Goal: Communication & Community: Answer question/provide support

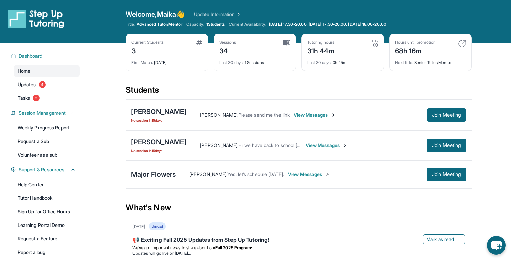
scroll to position [24, 0]
click at [305, 147] on span "View Messages" at bounding box center [326, 145] width 42 height 7
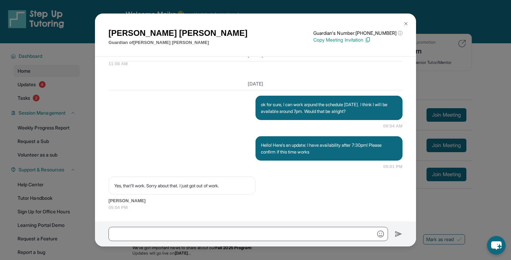
scroll to position [1943, 0]
click at [436, 116] on div "Maria Reynaga Guardian of Isabella Anaya Guardian's Number: +14027994533 ⓘ This…" at bounding box center [255, 130] width 511 height 260
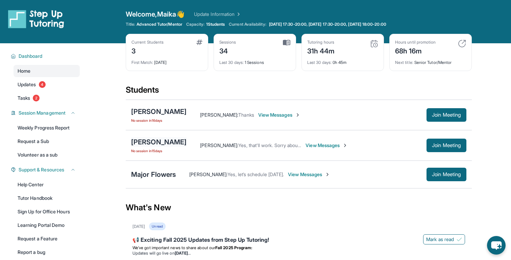
click at [174, 144] on div "[PERSON_NAME]" at bounding box center [158, 141] width 55 height 9
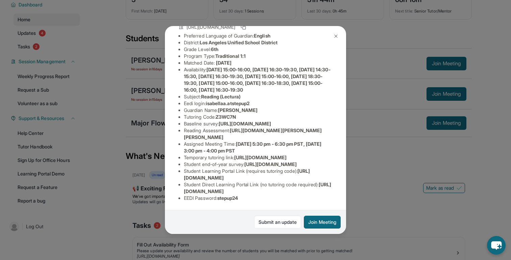
scroll to position [58, 0]
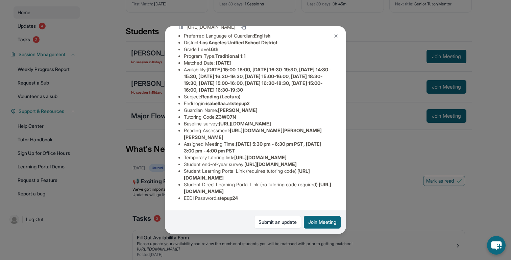
click at [235, 190] on span "https://student-portal.stepuptutoring.org/student/Z3WC7N" at bounding box center [257, 187] width 147 height 12
click at [196, 192] on span "https://student-portal.stepuptutoring.org/student/Z3WC7N" at bounding box center [257, 187] width 147 height 12
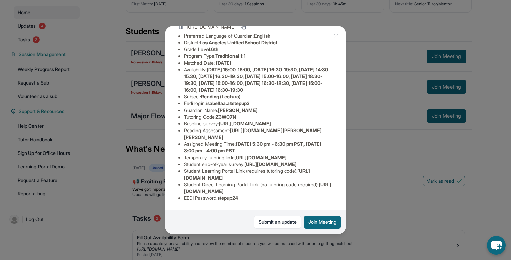
drag, startPoint x: 183, startPoint y: 191, endPoint x: 326, endPoint y: 188, distance: 143.2
click at [326, 188] on ul "Preferred Language of Guardian: English District: Los Angeles Unified School Di…" at bounding box center [255, 116] width 154 height 169
copy span "https://student-portal.stepuptutoring.org/student/Z3WC7N"
click at [403, 170] on div "Isabella Anaya Guardian: Maria Reynaga Student Information https://student-port…" at bounding box center [255, 130] width 511 height 260
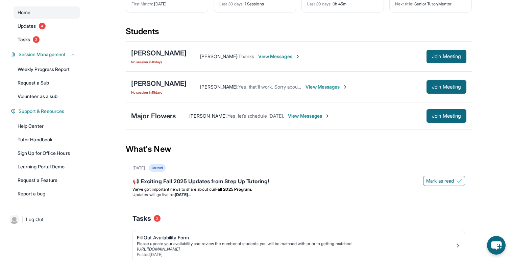
click at [320, 93] on div "Maria Reynaga : Yes, that'll work. Sorry about that. I just got out of work. Vi…" at bounding box center [326, 87] width 280 height 14
click at [314, 86] on span "View Messages" at bounding box center [326, 86] width 42 height 7
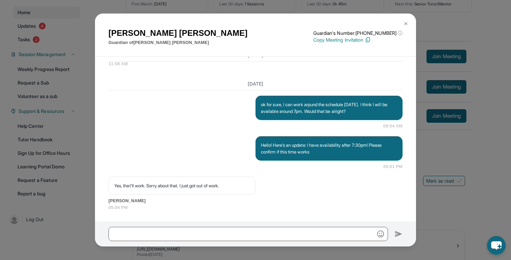
click at [235, 226] on div at bounding box center [255, 233] width 321 height 25
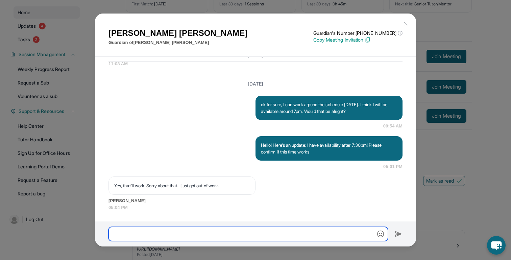
click at [234, 229] on input "text" at bounding box center [247, 234] width 279 height 14
paste input "**********"
type input "**********"
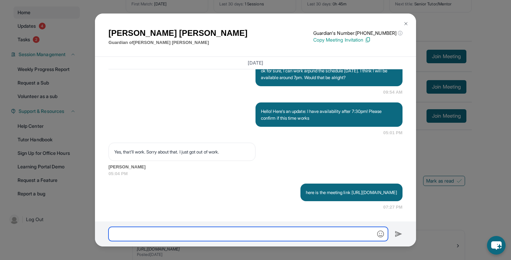
scroll to position [1984, 0]
type input "**********"
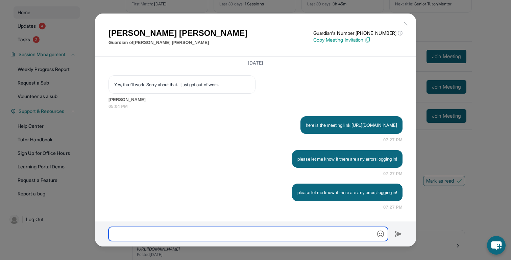
scroll to position [0, 0]
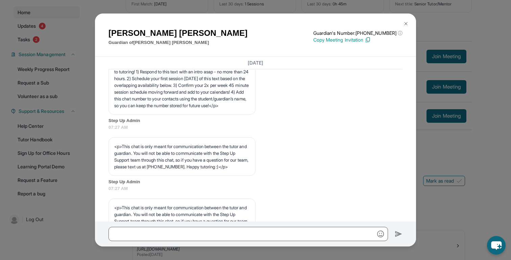
click at [480, 198] on div "Maria Reynaga Guardian of Isabella Anaya Guardian's Number: +14027994533 ⓘ This…" at bounding box center [255, 130] width 511 height 260
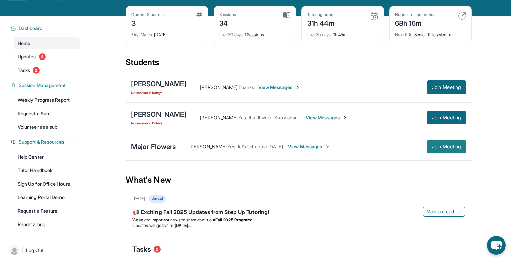
scroll to position [26, 0]
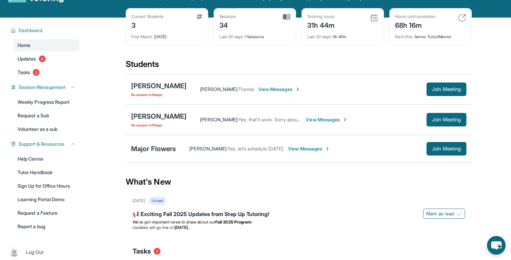
click at [317, 118] on span "View Messages" at bounding box center [326, 119] width 42 height 7
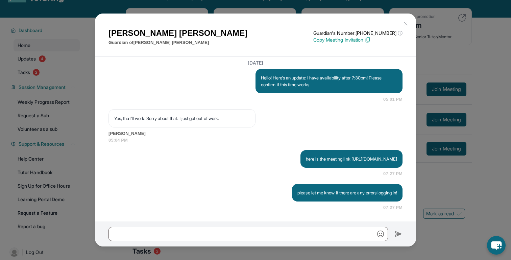
scroll to position [2017, 0]
click at [441, 110] on div "Maria Reynaga Guardian of Isabella Anaya Guardian's Number: +14027994533 ⓘ This…" at bounding box center [255, 130] width 511 height 260
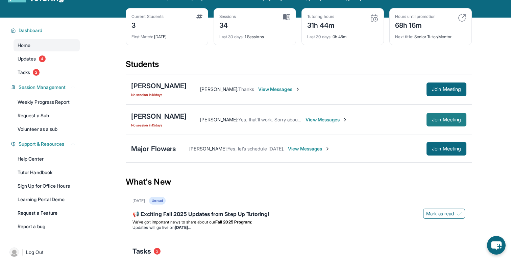
click at [427, 120] on button "Join Meeting" at bounding box center [446, 120] width 40 height 14
click at [156, 118] on div "[PERSON_NAME]" at bounding box center [158, 115] width 55 height 9
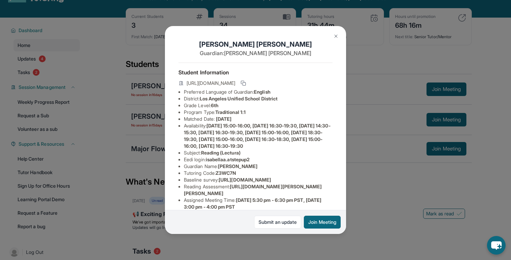
click at [390, 89] on div "Isabella Anaya Guardian: Maria Reynaga Student Information https://student-port…" at bounding box center [255, 130] width 511 height 260
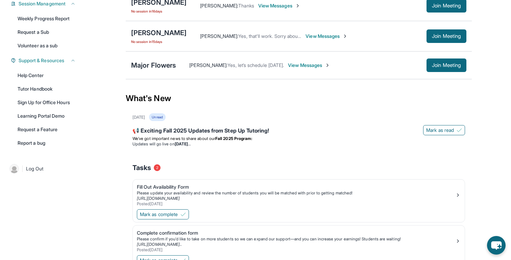
scroll to position [0, 0]
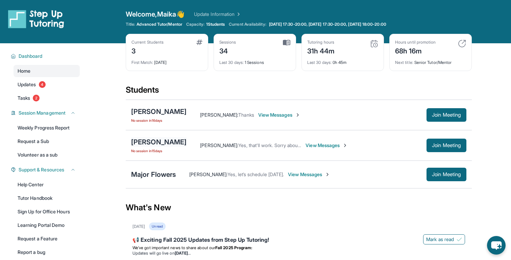
click at [161, 143] on div "[PERSON_NAME]" at bounding box center [158, 141] width 55 height 9
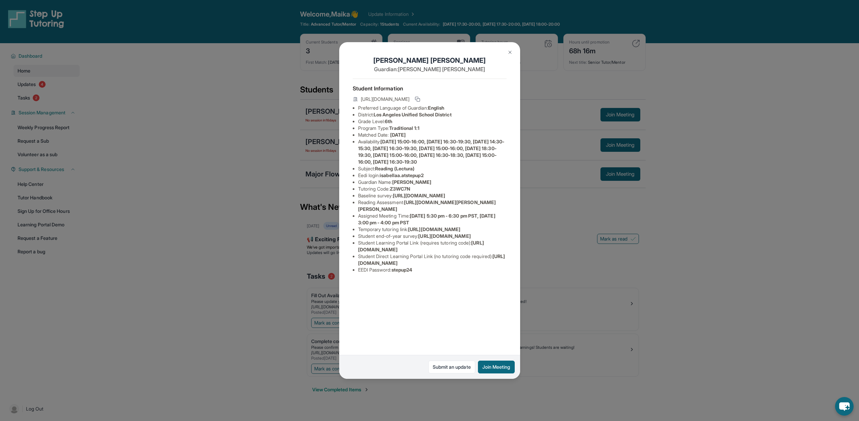
scroll to position [11, 0]
drag, startPoint x: 383, startPoint y: 175, endPoint x: 427, endPoint y: 175, distance: 44.2
click at [435, 174] on li "Eedi login : isabellaa.atstepup2" at bounding box center [432, 175] width 149 height 7
copy span "isabellaa.atstepup2"
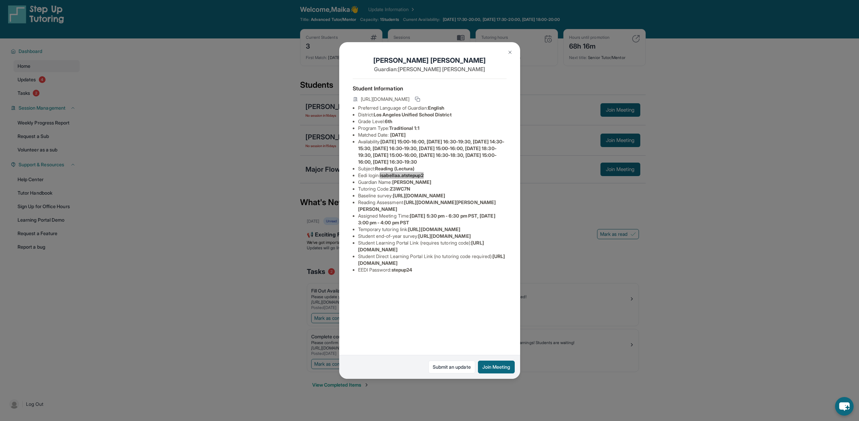
scroll to position [6, 0]
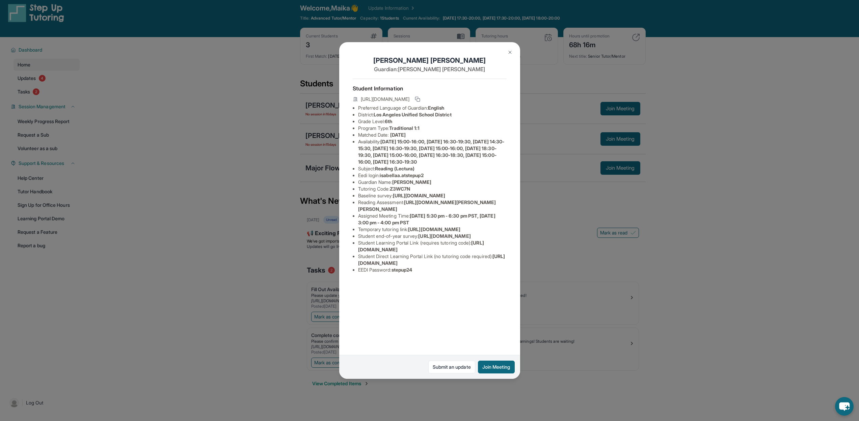
click at [510, 111] on div "Isabella Anaya Guardian: Maria Reynaga Student Information https://student-port…" at bounding box center [429, 210] width 859 height 421
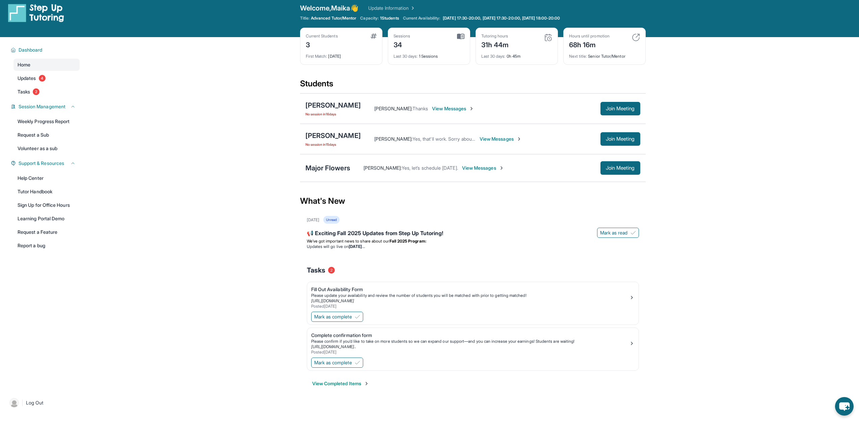
click at [483, 141] on span "View Messages" at bounding box center [501, 139] width 42 height 7
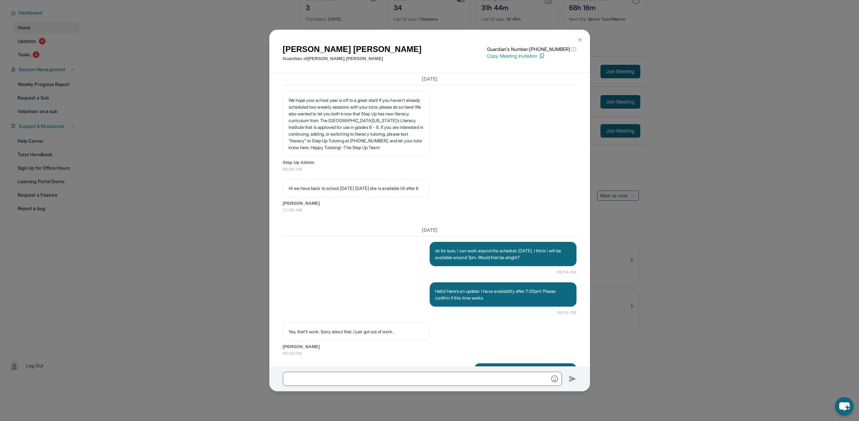
scroll to position [1888, 0]
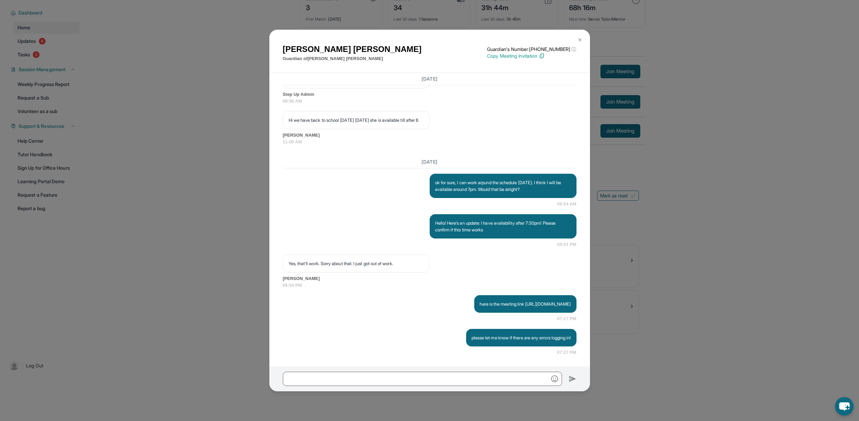
click at [510, 155] on div "Maria Reynaga Guardian of Isabella Anaya Guardian's Number: +14027994533 ⓘ This…" at bounding box center [429, 210] width 859 height 421
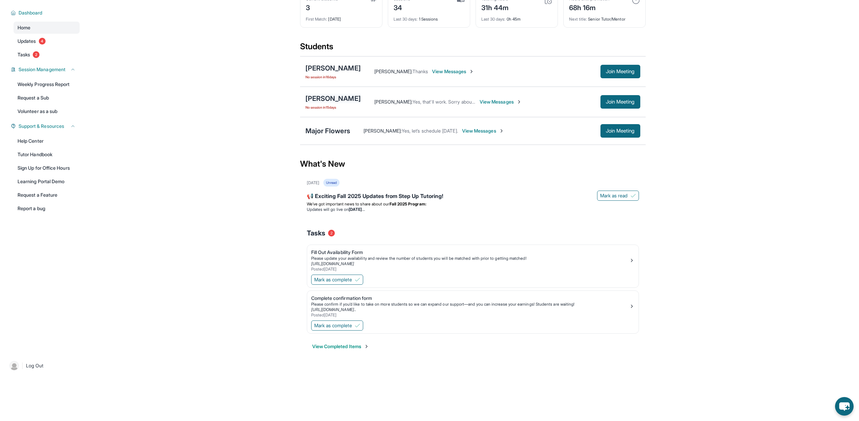
click at [335, 95] on div "[PERSON_NAME]" at bounding box center [333, 98] width 55 height 9
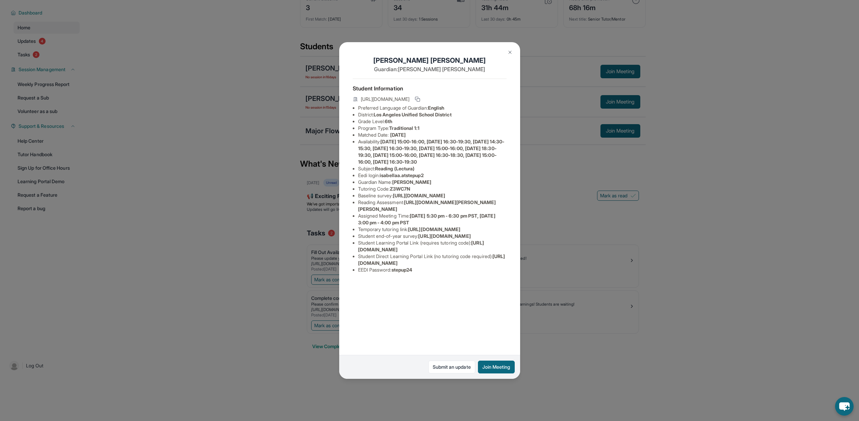
drag, startPoint x: 359, startPoint y: 331, endPoint x: 499, endPoint y: 330, distance: 140.8
click at [499, 259] on li "Student Direct Learning Portal Link (no tutoring code required) : https://stude…" at bounding box center [432, 260] width 149 height 14
copy span "https://student-portal.stepuptutoring.org/student/Z3WC7N"
click at [510, 259] on div "Isabella Anaya Guardian: Maria Reynaga Student Information https://student-port…" at bounding box center [429, 210] width 859 height 421
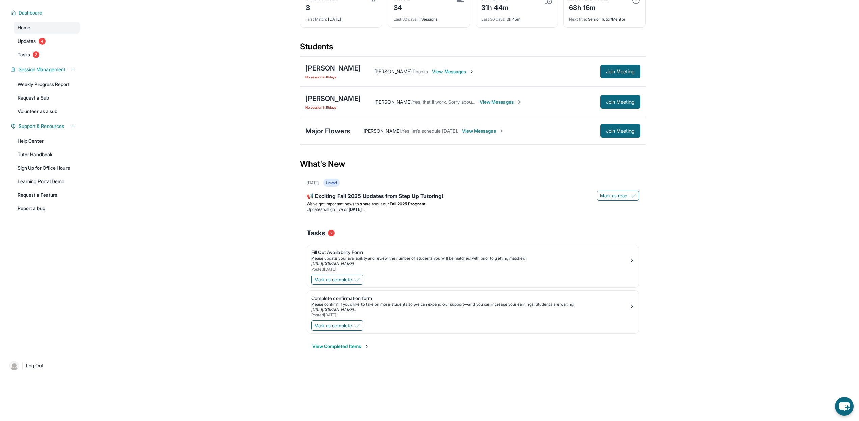
click at [485, 102] on span "View Messages" at bounding box center [501, 102] width 42 height 7
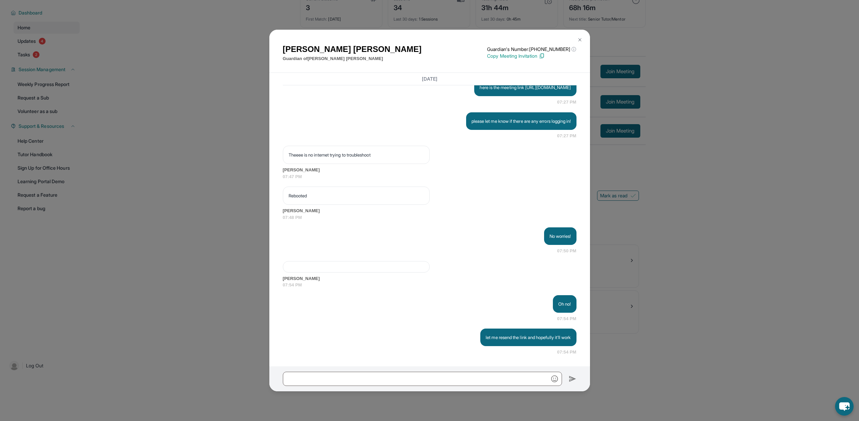
scroll to position [2105, 0]
paste input "**********"
type input "**********"
click at [510, 259] on img at bounding box center [573, 379] width 8 height 8
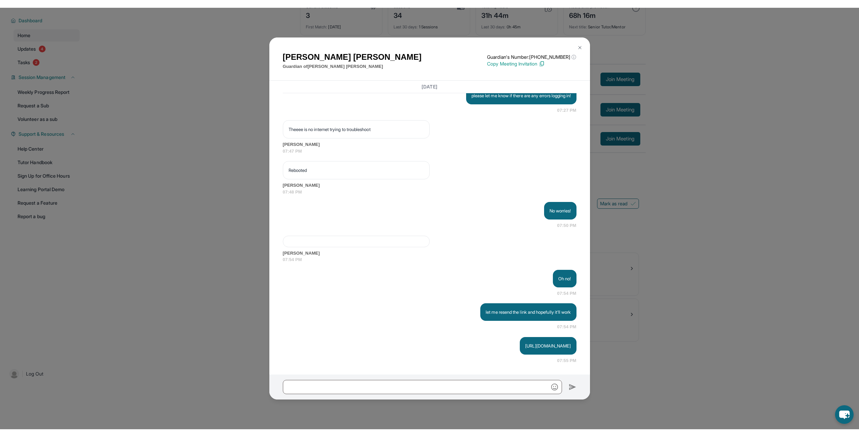
scroll to position [2138, 0]
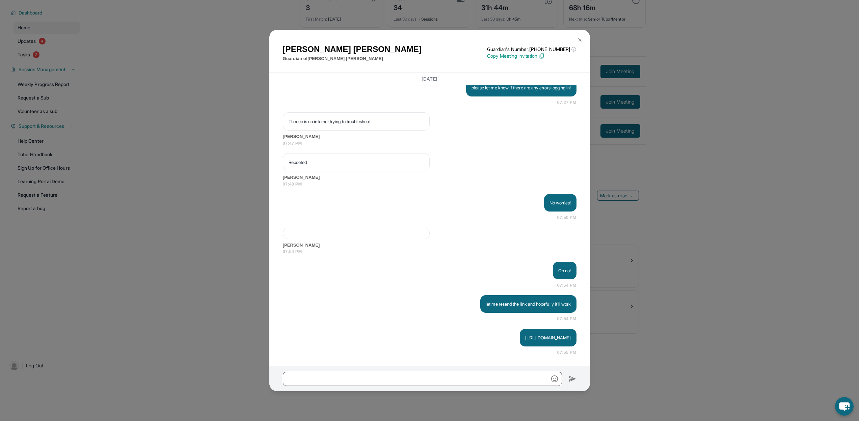
click at [510, 259] on div "Maria Reynaga Guardian of Isabella Anaya Guardian's Number: +14027994533 ⓘ This…" at bounding box center [429, 210] width 859 height 421
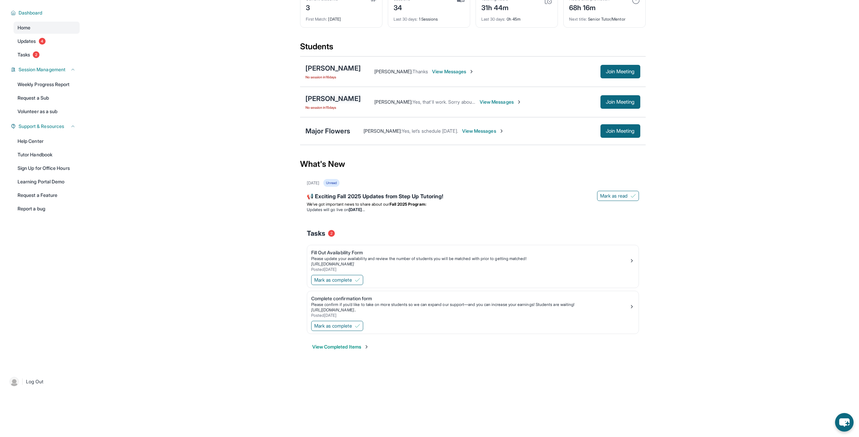
click at [339, 97] on div "[PERSON_NAME]" at bounding box center [333, 98] width 55 height 9
